Goal: Navigation & Orientation: Find specific page/section

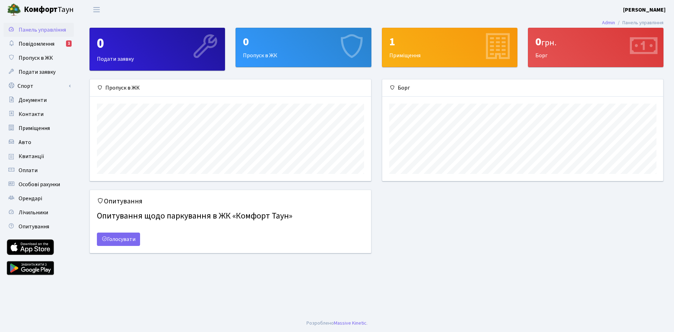
scroll to position [101, 281]
click at [39, 43] on span "Повідомлення" at bounding box center [37, 44] width 36 height 8
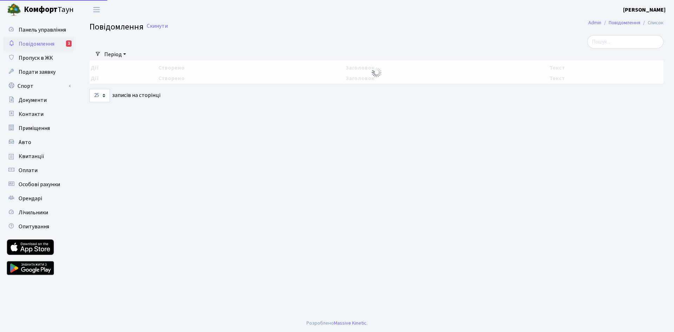
select select "25"
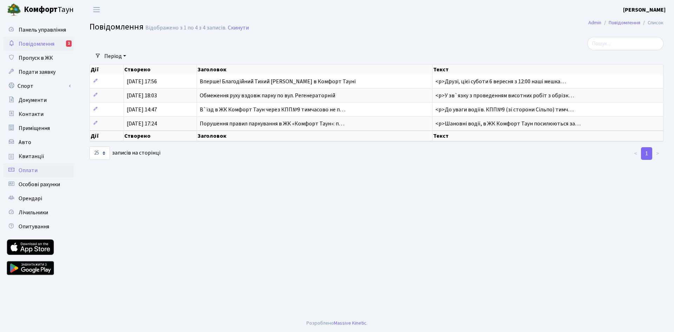
click at [42, 164] on link "Оплати" at bounding box center [39, 170] width 70 height 14
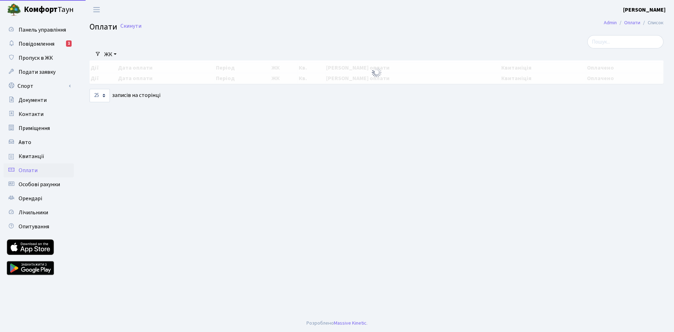
select select "25"
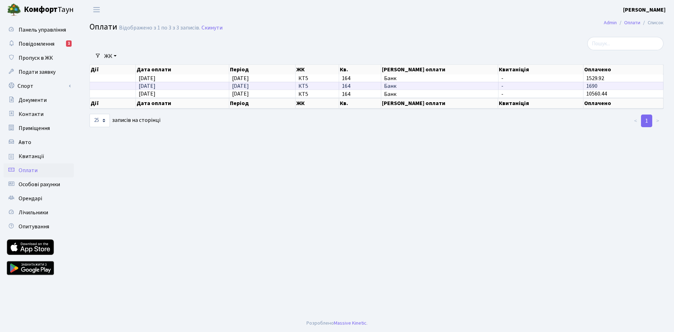
click at [138, 88] on td "16.08.2025" at bounding box center [182, 86] width 93 height 8
click at [54, 185] on span "Особові рахунки" at bounding box center [39, 184] width 41 height 8
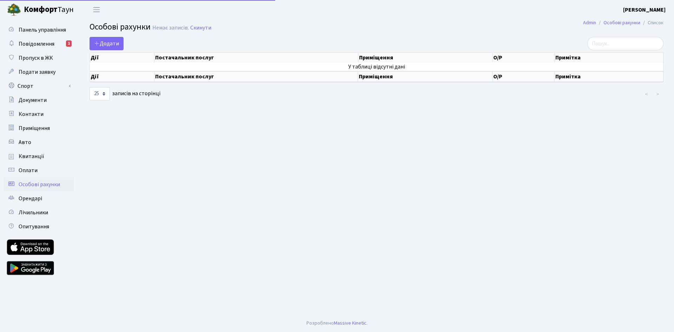
select select "25"
click at [41, 158] on span "Квитанції" at bounding box center [32, 156] width 26 height 8
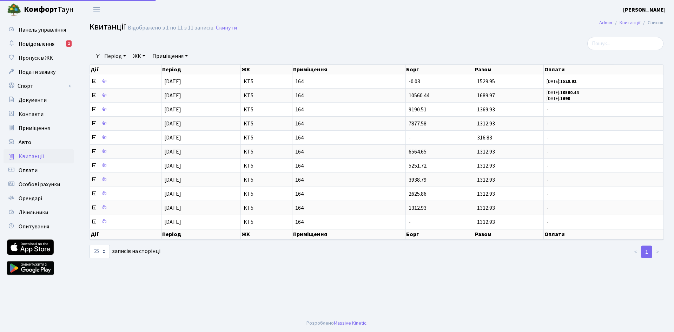
select select "25"
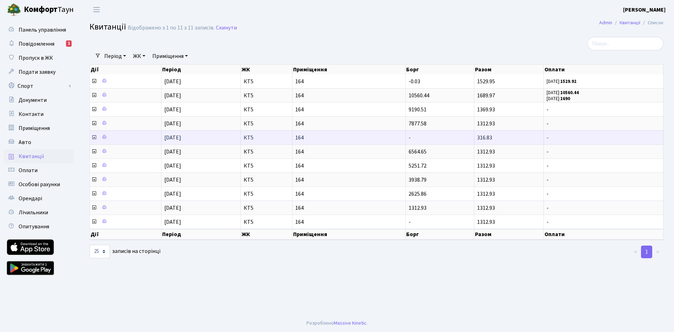
click at [95, 136] on icon at bounding box center [94, 137] width 6 height 6
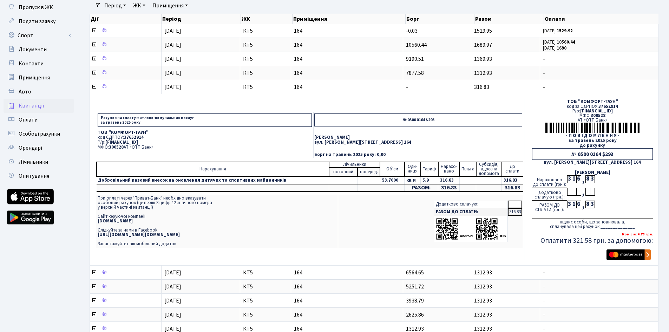
scroll to position [46, 0]
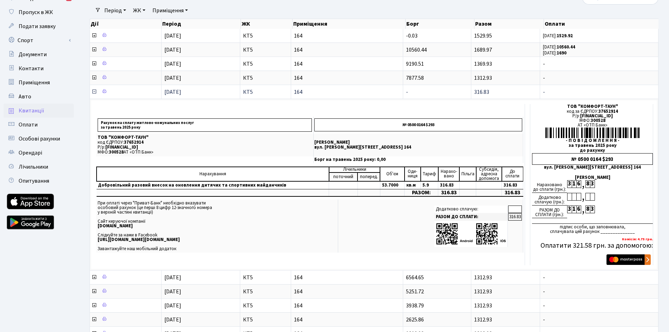
click at [93, 92] on icon at bounding box center [94, 92] width 6 height 6
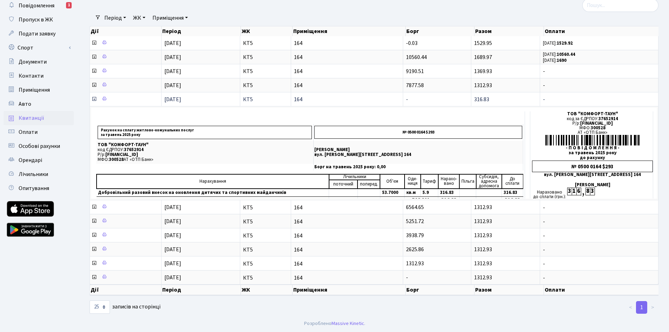
scroll to position [0, 0]
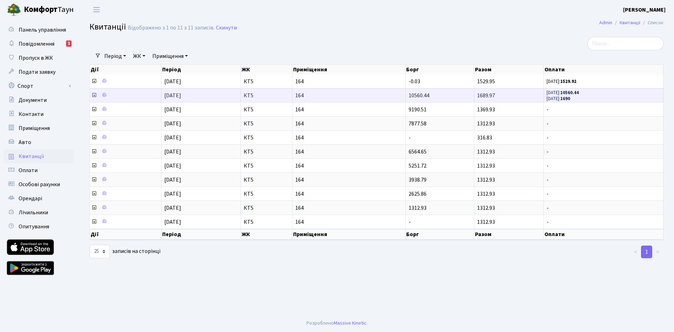
drag, startPoint x: 573, startPoint y: 98, endPoint x: 555, endPoint y: 97, distance: 17.9
click at [570, 98] on b "1690" at bounding box center [565, 98] width 10 height 6
click at [91, 98] on td at bounding box center [126, 95] width 72 height 14
click at [94, 95] on icon at bounding box center [94, 95] width 6 height 6
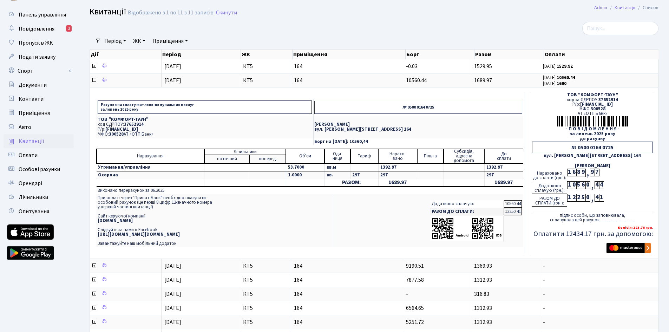
scroll to position [11, 0]
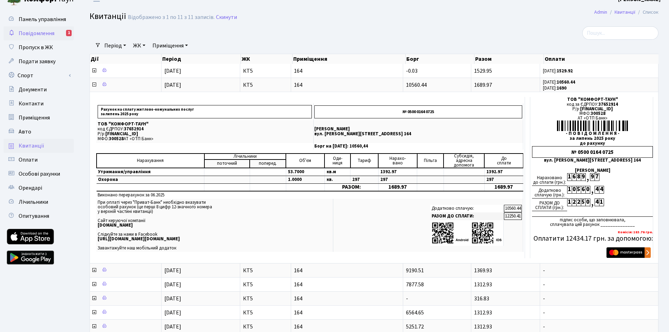
click at [32, 34] on span "Повідомлення" at bounding box center [37, 33] width 36 height 8
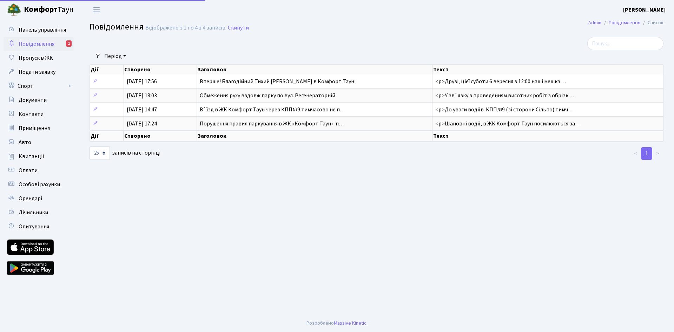
select select "25"
click at [29, 140] on span "Авто" at bounding box center [25, 142] width 13 height 8
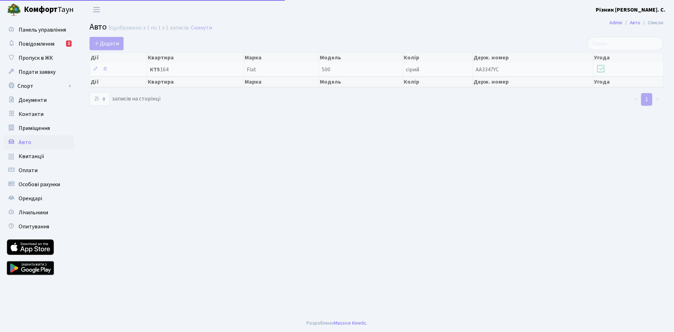
select select "25"
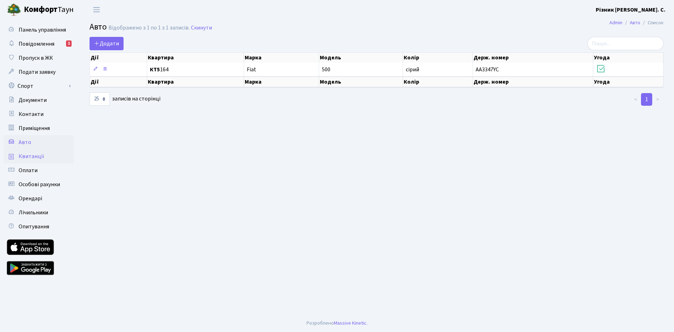
click at [33, 160] on link "Квитанції" at bounding box center [39, 156] width 70 height 14
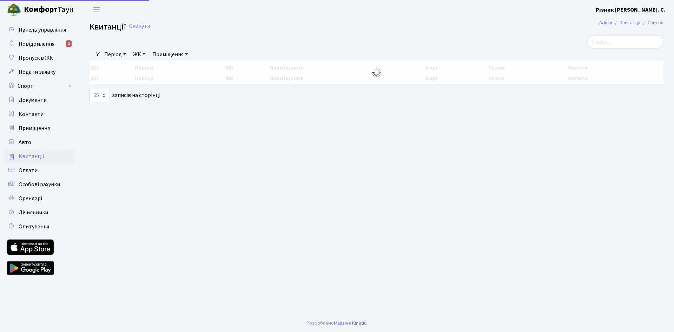
select select "25"
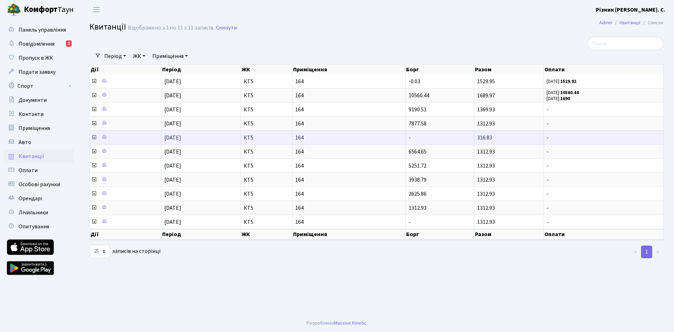
click at [95, 137] on icon at bounding box center [94, 137] width 6 height 6
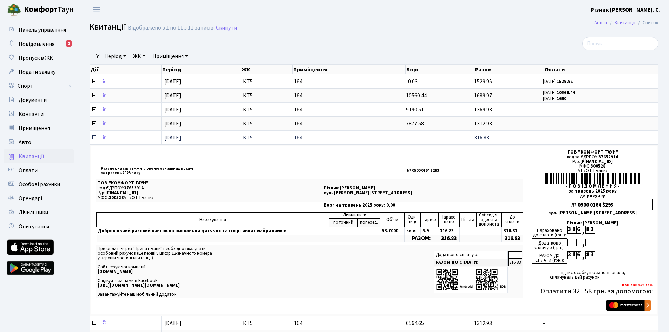
click at [94, 136] on icon at bounding box center [94, 137] width 6 height 6
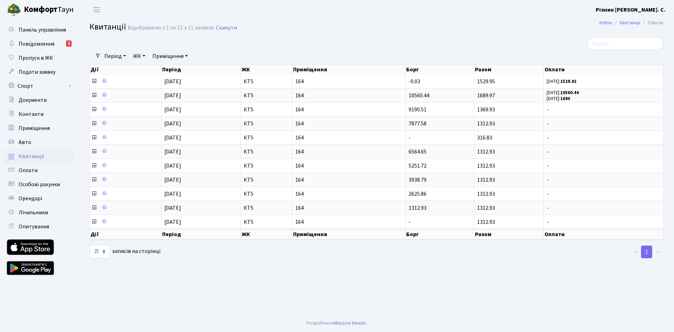
click at [33, 7] on b "Комфорт" at bounding box center [41, 9] width 34 height 11
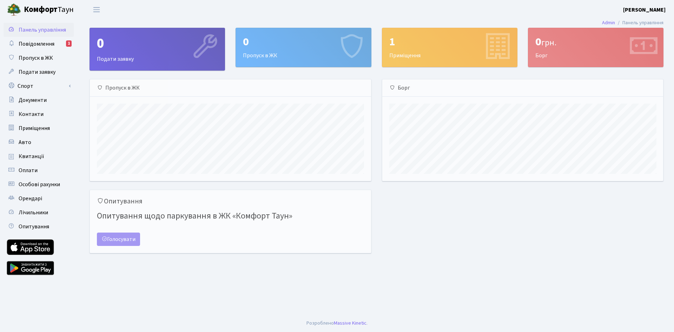
scroll to position [101, 281]
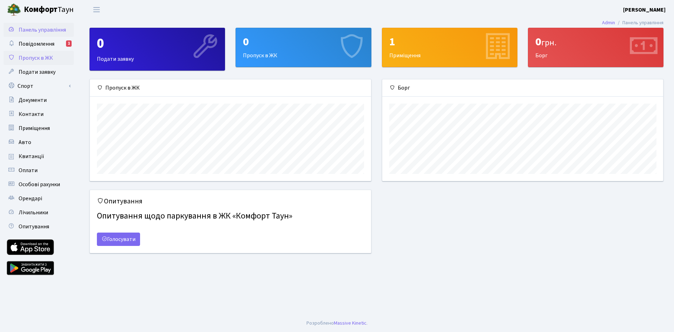
click at [34, 59] on span "Пропуск в ЖК" at bounding box center [36, 58] width 34 height 8
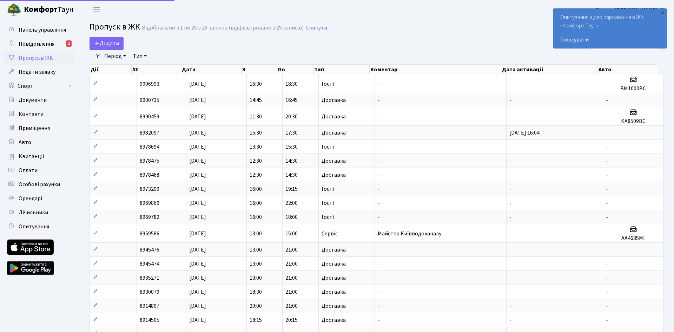
select select "25"
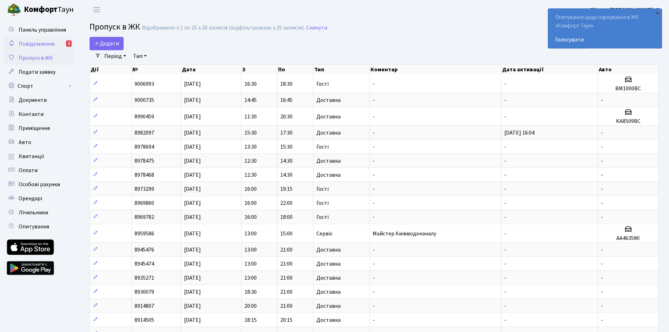
click at [39, 39] on link "Повідомлення 1" at bounding box center [39, 44] width 70 height 14
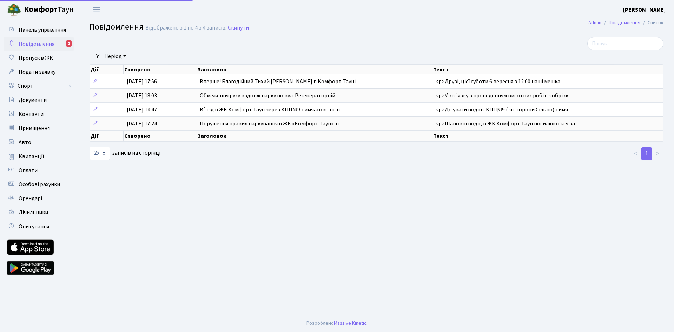
select select "25"
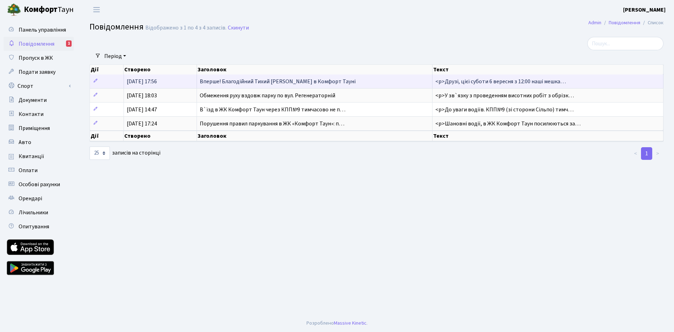
click at [231, 83] on span "Вперше! Благодійний Тихий [PERSON_NAME] в Комфорт Тауні" at bounding box center [278, 82] width 156 height 8
